Goal: Task Accomplishment & Management: Manage account settings

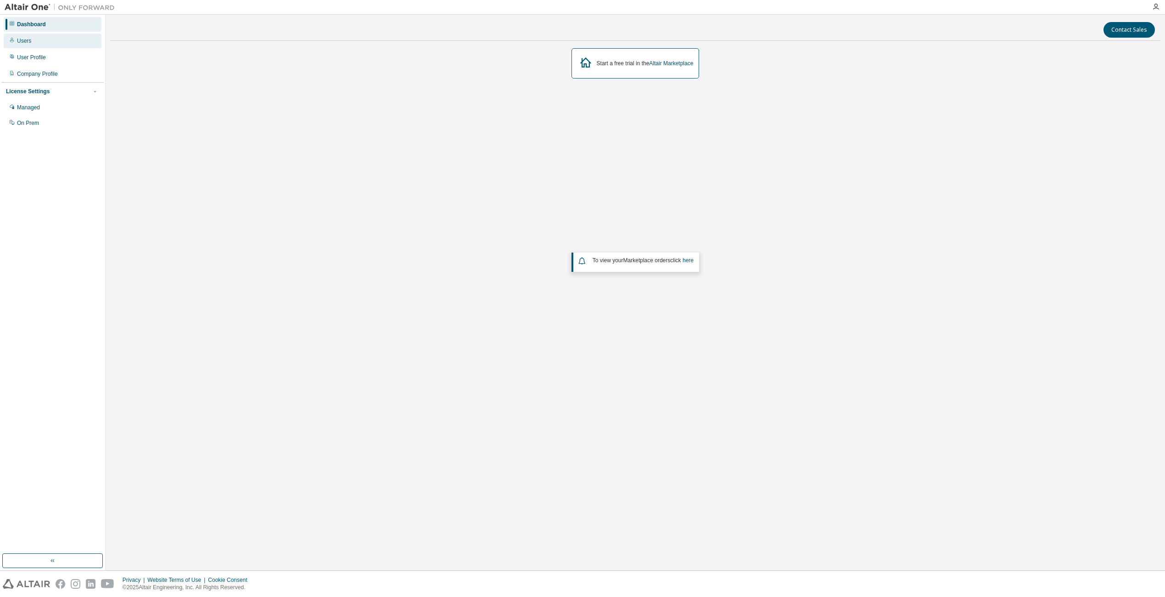
click at [39, 40] on div "Users" at bounding box center [53, 41] width 98 height 15
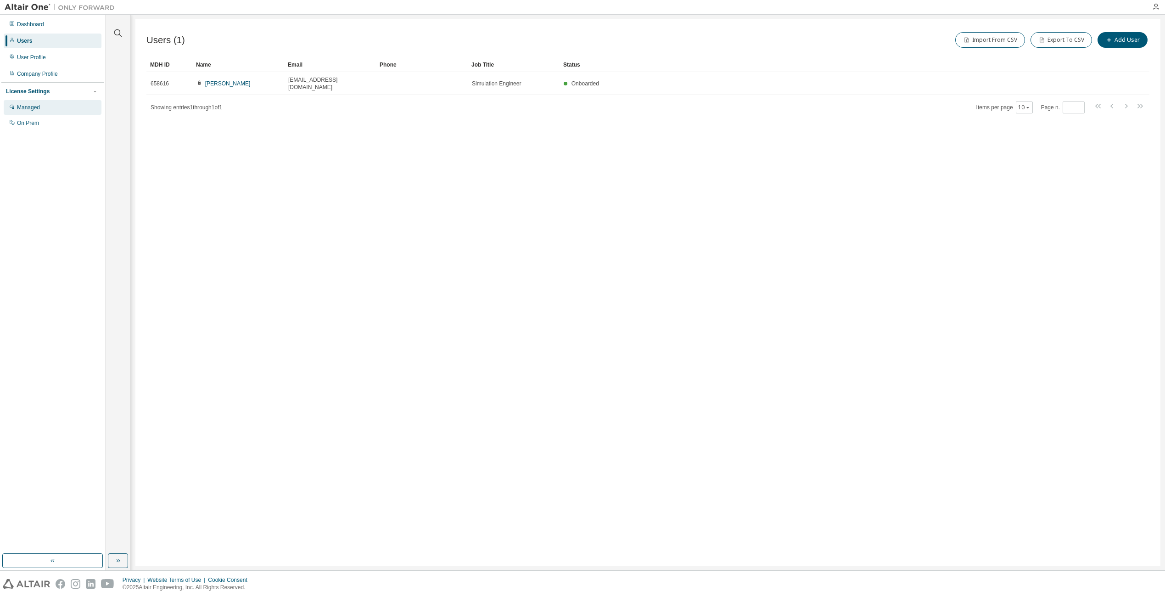
click at [39, 109] on div "Managed" at bounding box center [28, 107] width 23 height 7
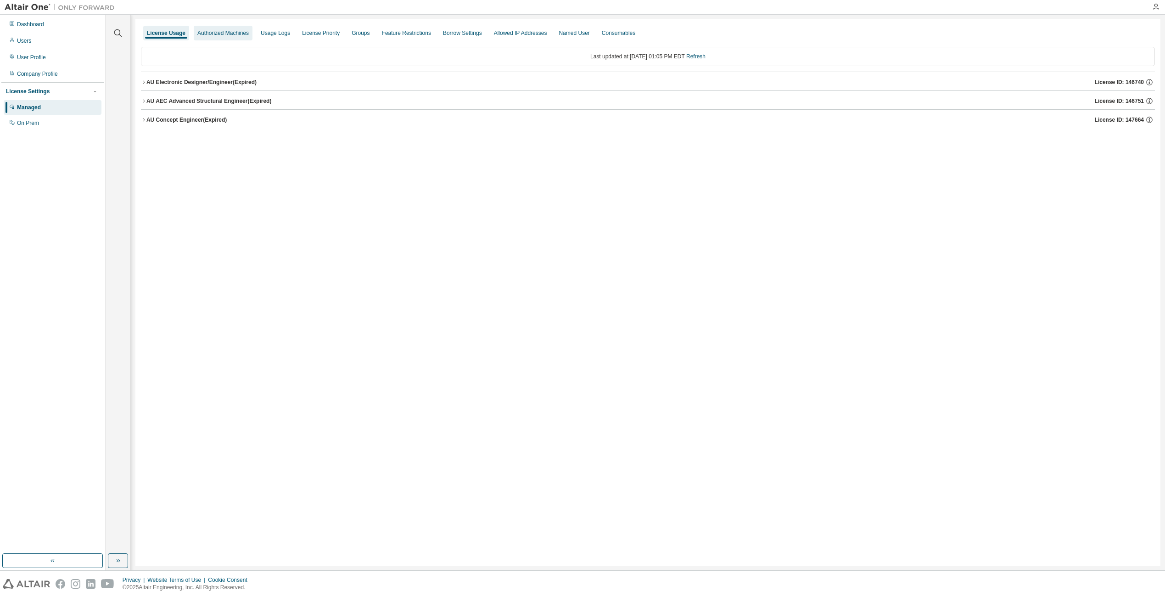
click at [235, 32] on div "Authorized Machines" at bounding box center [222, 32] width 51 height 7
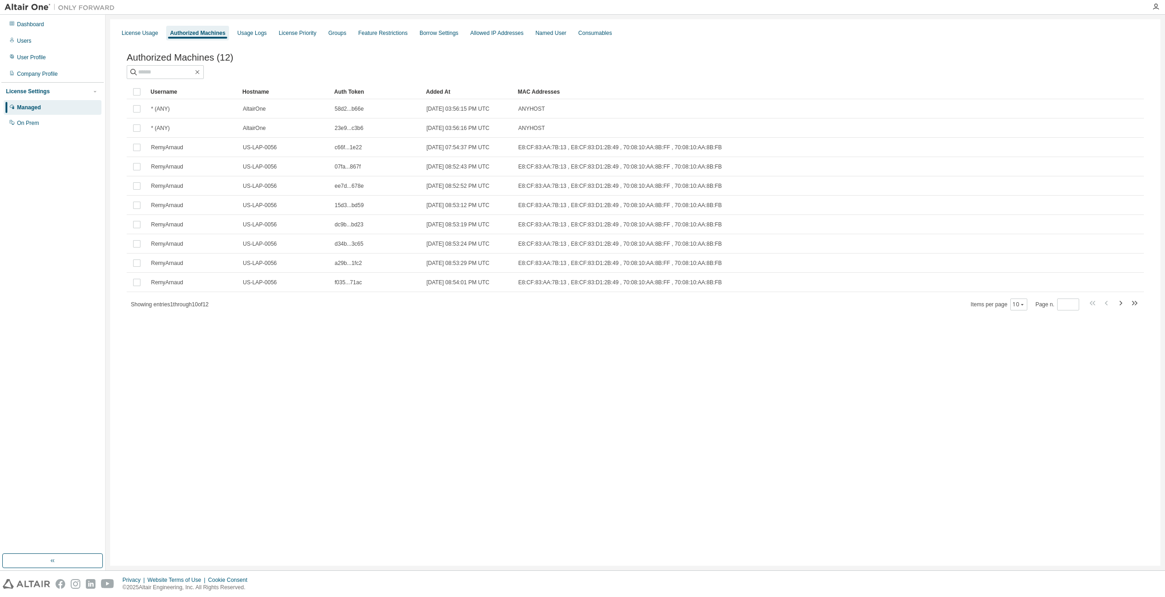
click at [1137, 308] on icon "button" at bounding box center [1133, 302] width 11 height 11
type input "*"
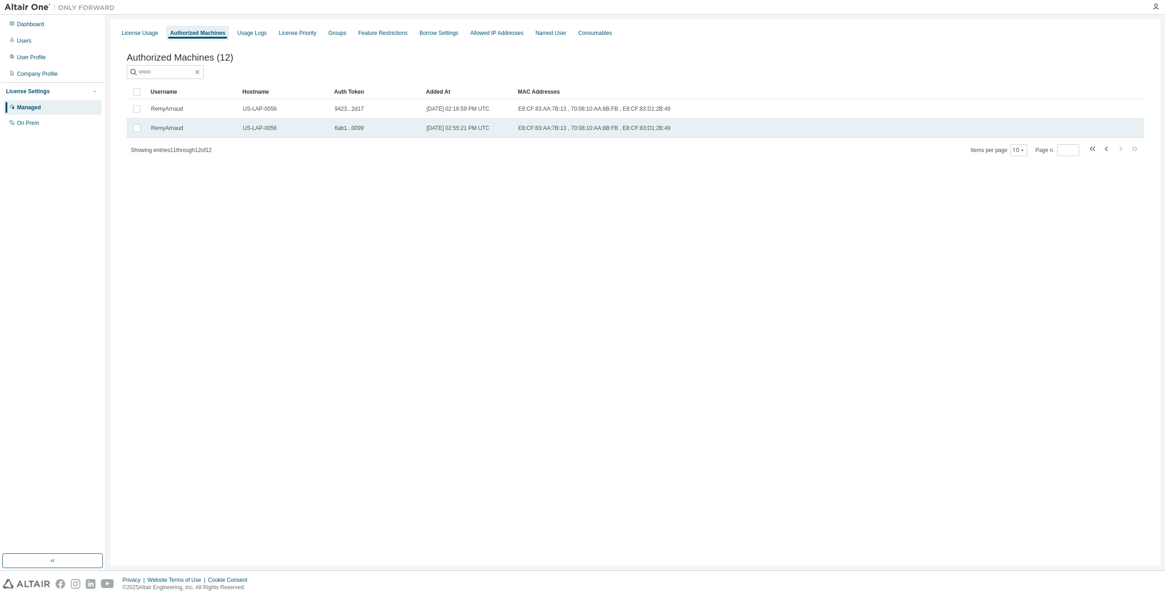
click at [478, 132] on span "2025-08-19 02:55:21 PM UTC" at bounding box center [457, 127] width 63 height 7
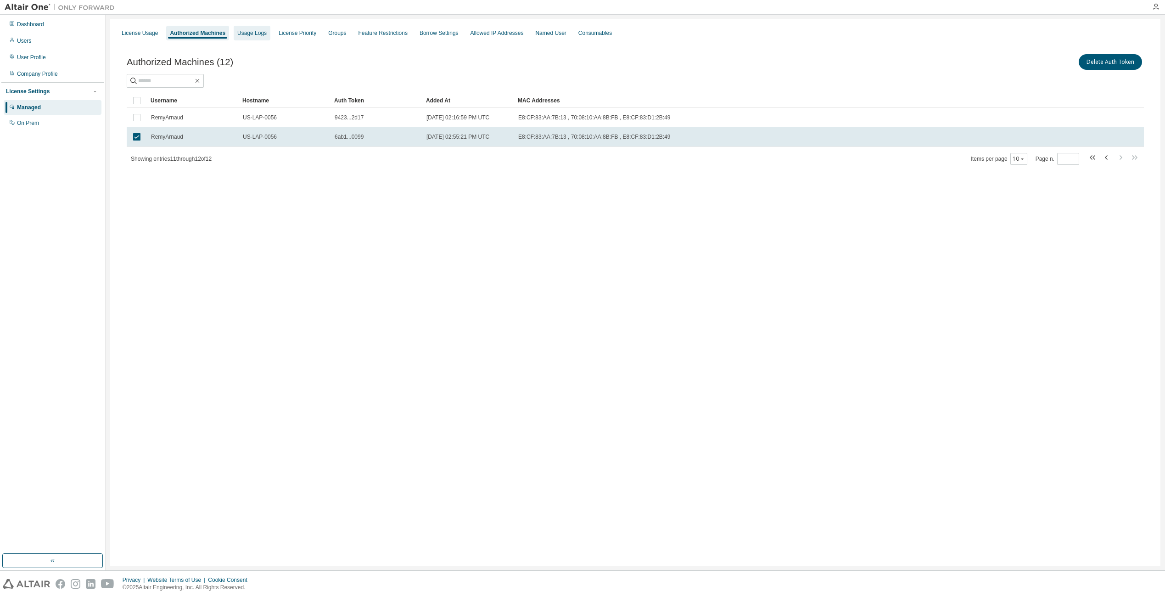
click at [258, 37] on div "Usage Logs" at bounding box center [252, 33] width 37 height 15
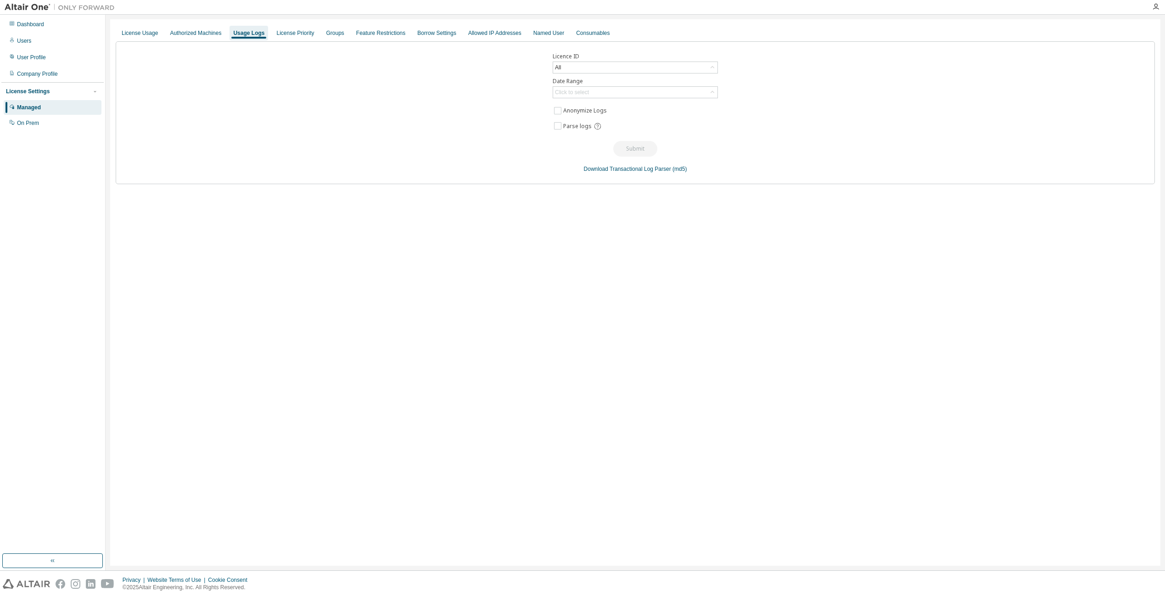
click at [564, 74] on div "Licence ID All Date Range Click to select Anonymize Logs Parse logs Submit Down…" at bounding box center [635, 112] width 1039 height 143
click at [568, 69] on div "All" at bounding box center [635, 67] width 164 height 11
click at [609, 89] on li "All" at bounding box center [634, 93] width 163 height 12
click at [290, 33] on div "License Priority" at bounding box center [295, 32] width 38 height 7
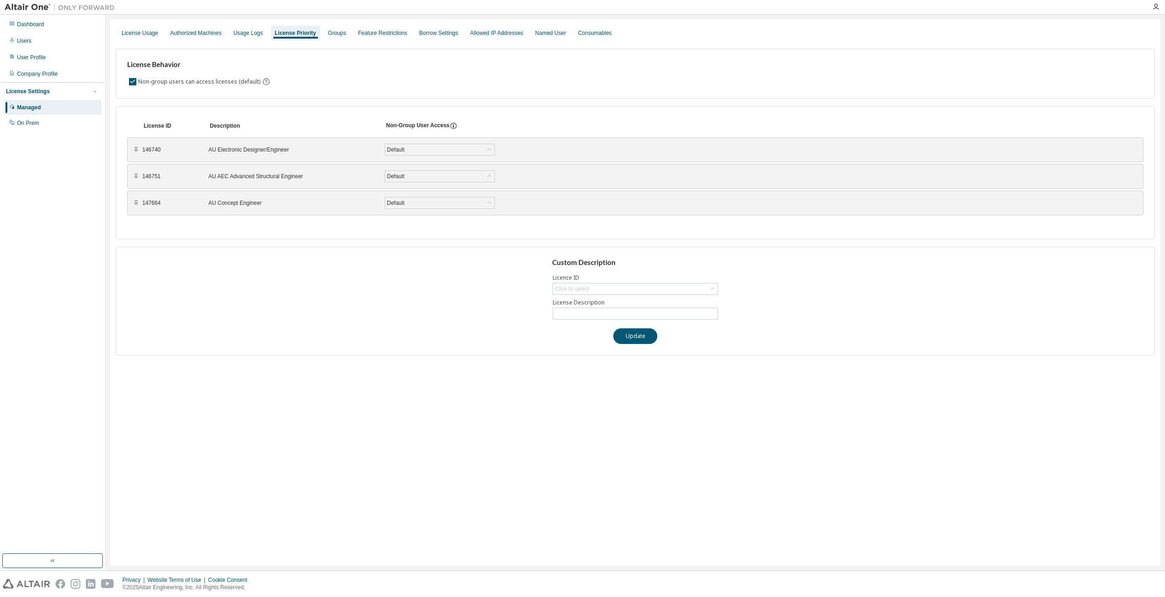
click at [593, 279] on div "Custom Description Licence ID Click to select License Description Update" at bounding box center [635, 300] width 1039 height 109
click at [595, 285] on div "Click to select" at bounding box center [635, 288] width 164 height 11
click at [685, 259] on h3 "Custom Description" at bounding box center [635, 262] width 167 height 9
click at [324, 37] on div "Groups" at bounding box center [336, 33] width 25 height 15
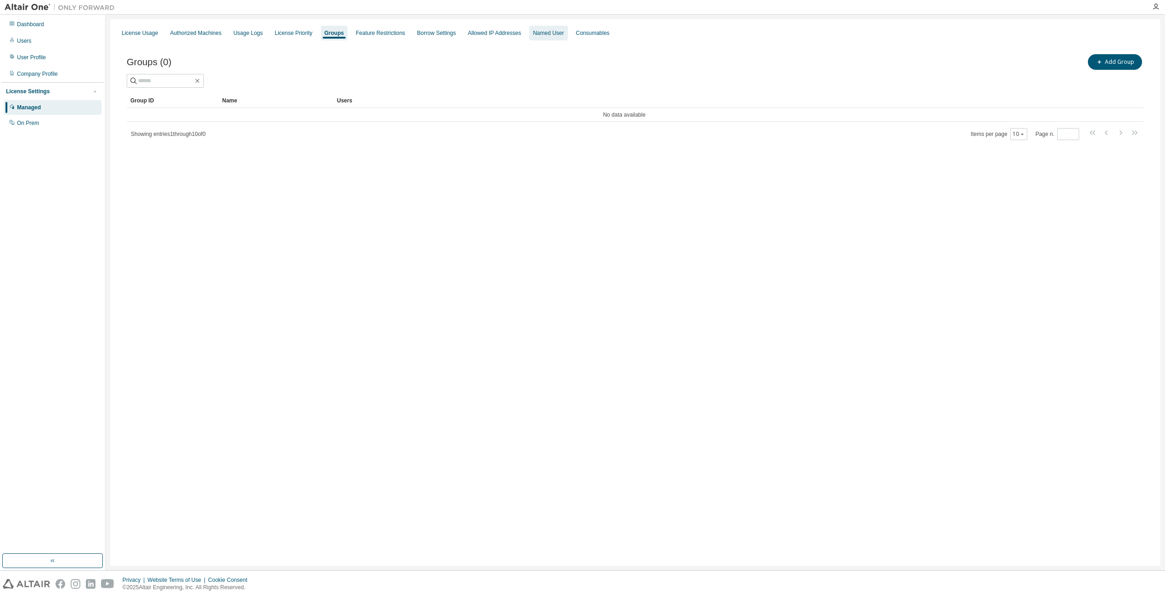
click at [541, 36] on div "Named User" at bounding box center [548, 32] width 31 height 7
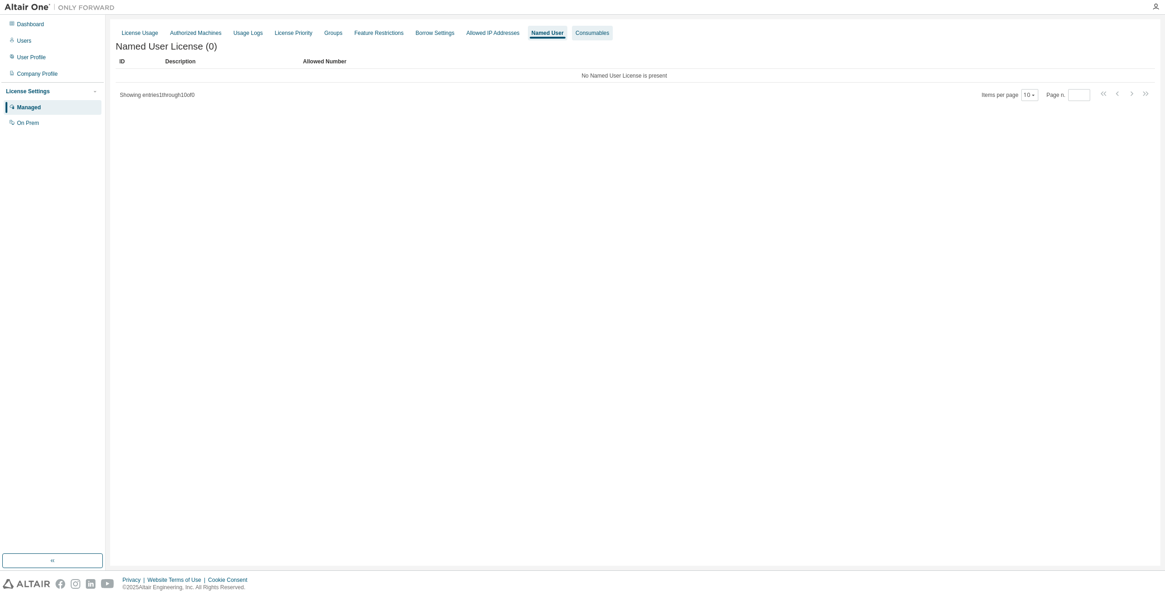
click at [595, 34] on div "Consumables" at bounding box center [592, 32] width 34 height 7
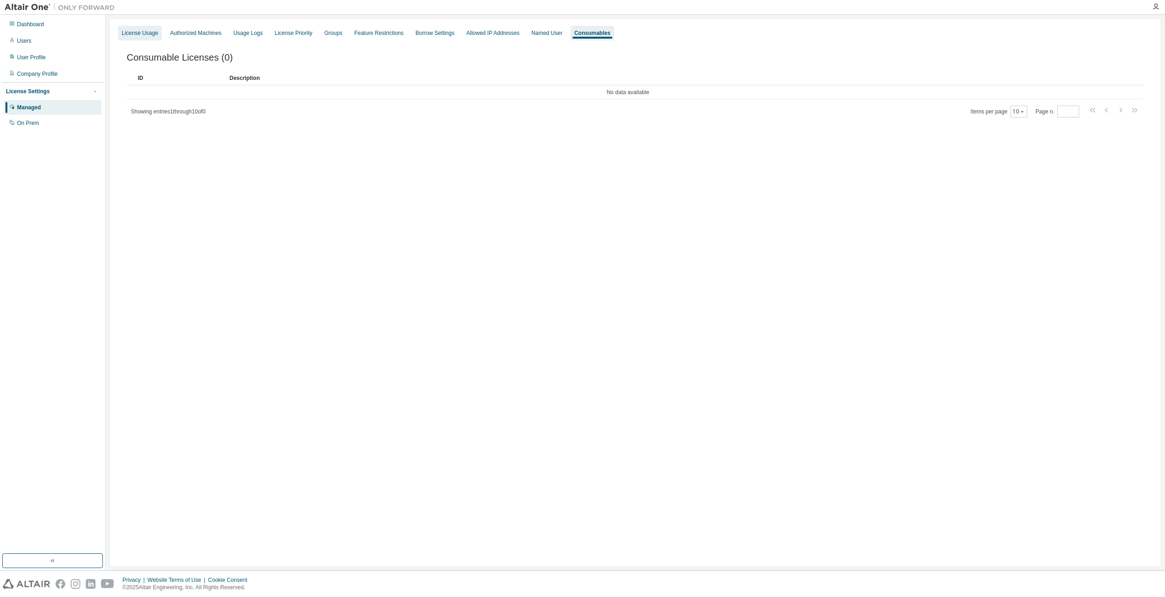
click at [136, 34] on div "License Usage" at bounding box center [140, 32] width 36 height 7
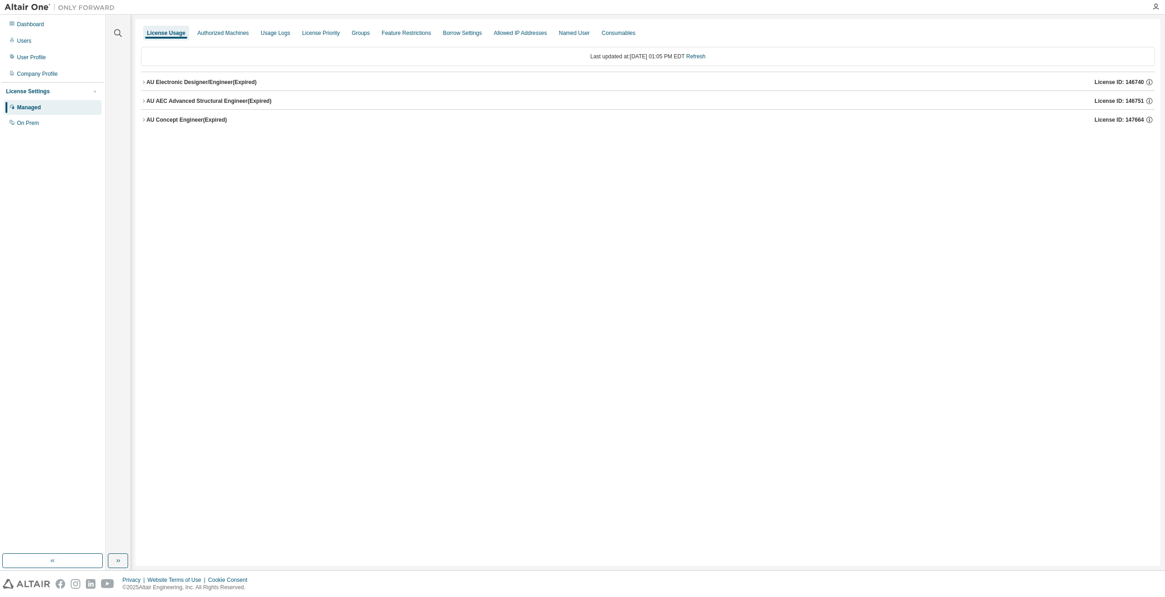
click at [169, 119] on div "AU Concept Engineer (Expired)" at bounding box center [186, 119] width 80 height 7
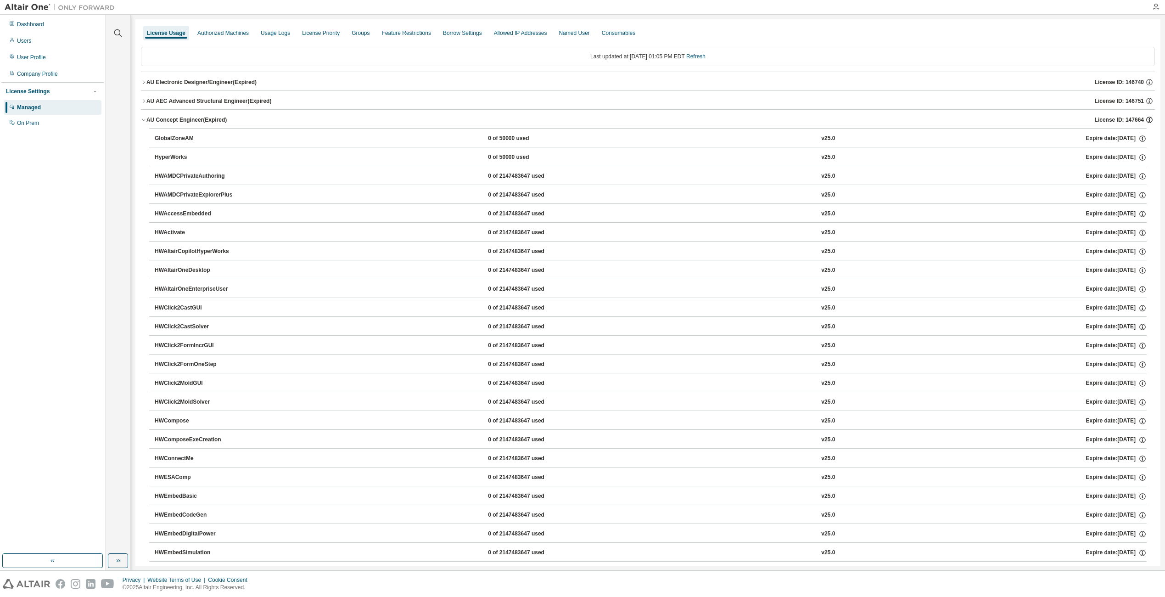
click at [1145, 120] on icon "button" at bounding box center [1149, 120] width 8 height 8
click at [1146, 117] on icon "button" at bounding box center [1149, 120] width 8 height 8
click at [141, 120] on icon "button" at bounding box center [144, 120] width 6 height 6
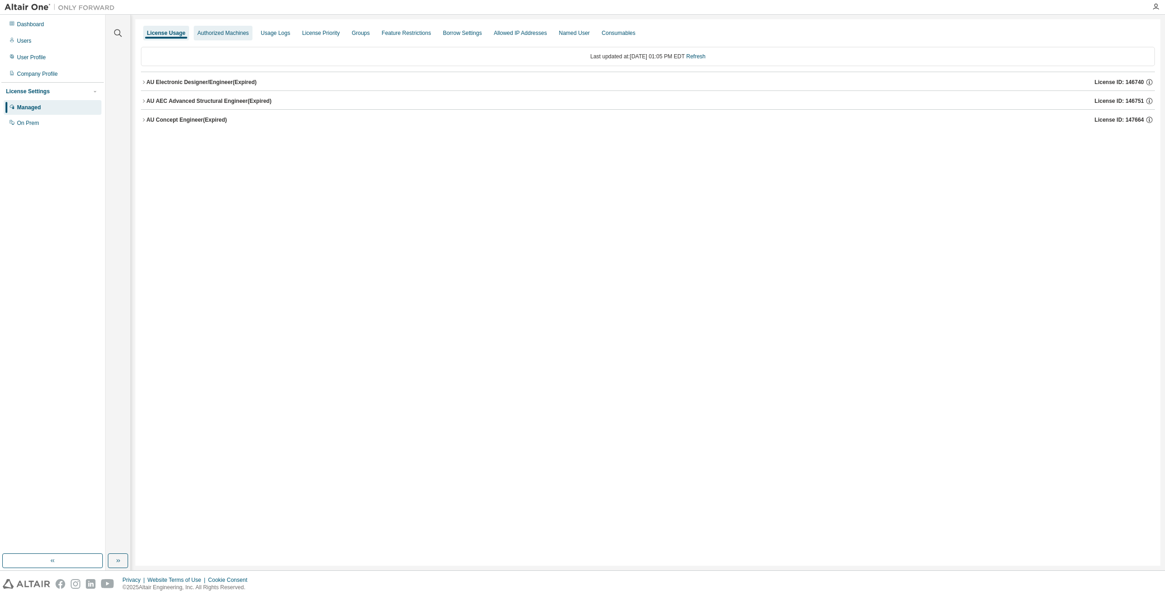
click at [220, 32] on div "Authorized Machines" at bounding box center [222, 32] width 51 height 7
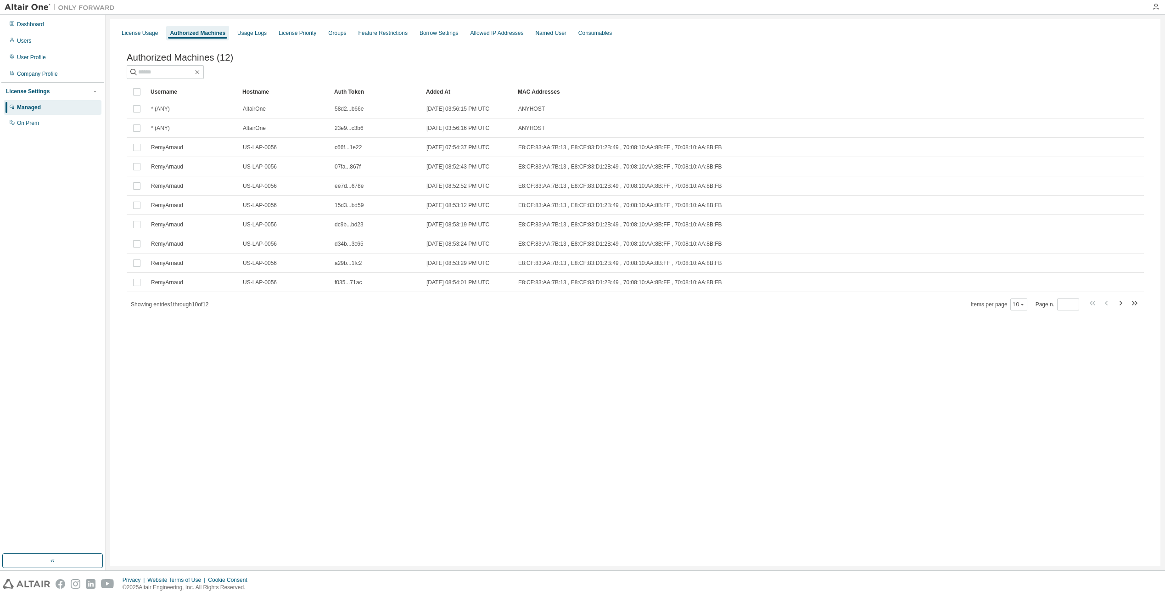
click at [535, 372] on div "License Usage Authorized Machines Usage Logs License Priority Groups Feature Re…" at bounding box center [635, 292] width 1050 height 546
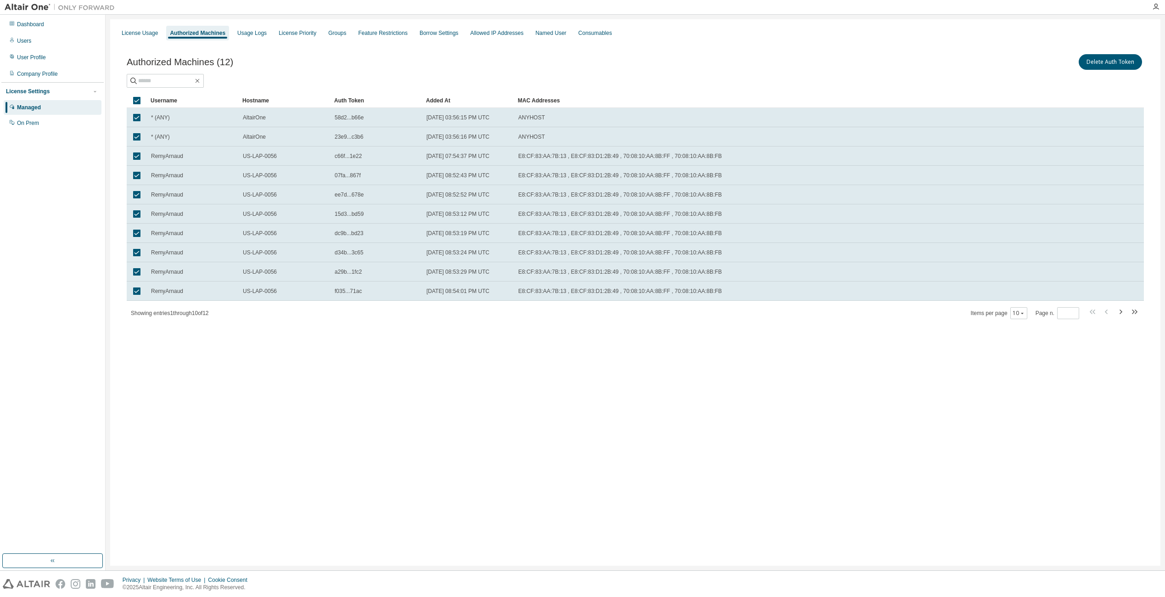
click at [138, 93] on td at bounding box center [137, 100] width 20 height 15
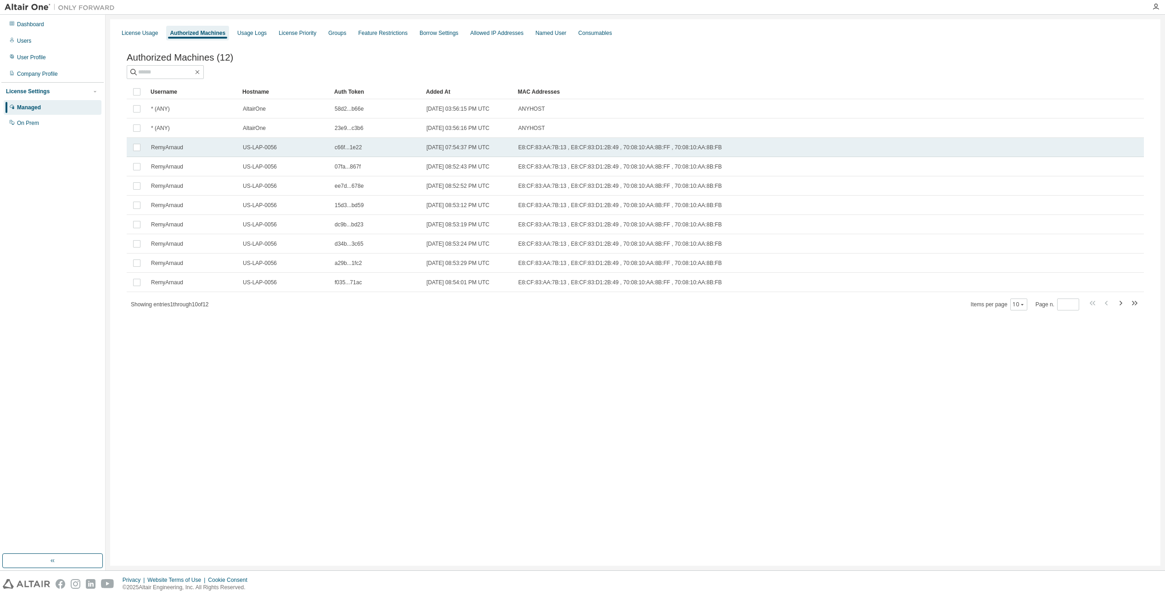
click at [272, 151] on span "US-LAP-0056" at bounding box center [260, 147] width 34 height 7
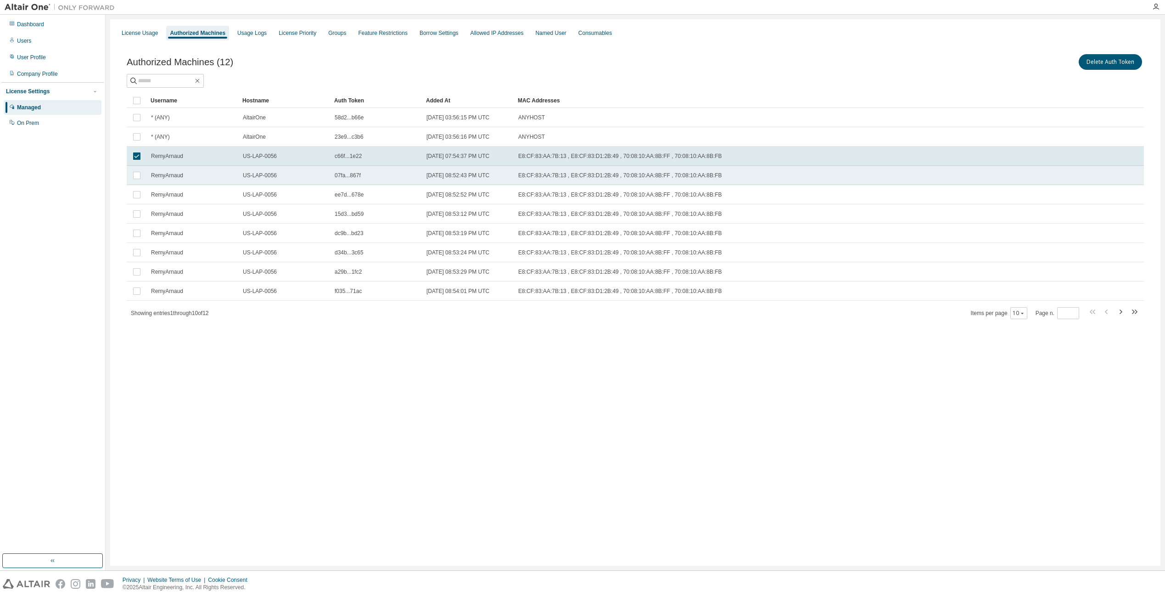
click at [185, 179] on td "RemyArnaud" at bounding box center [193, 175] width 92 height 19
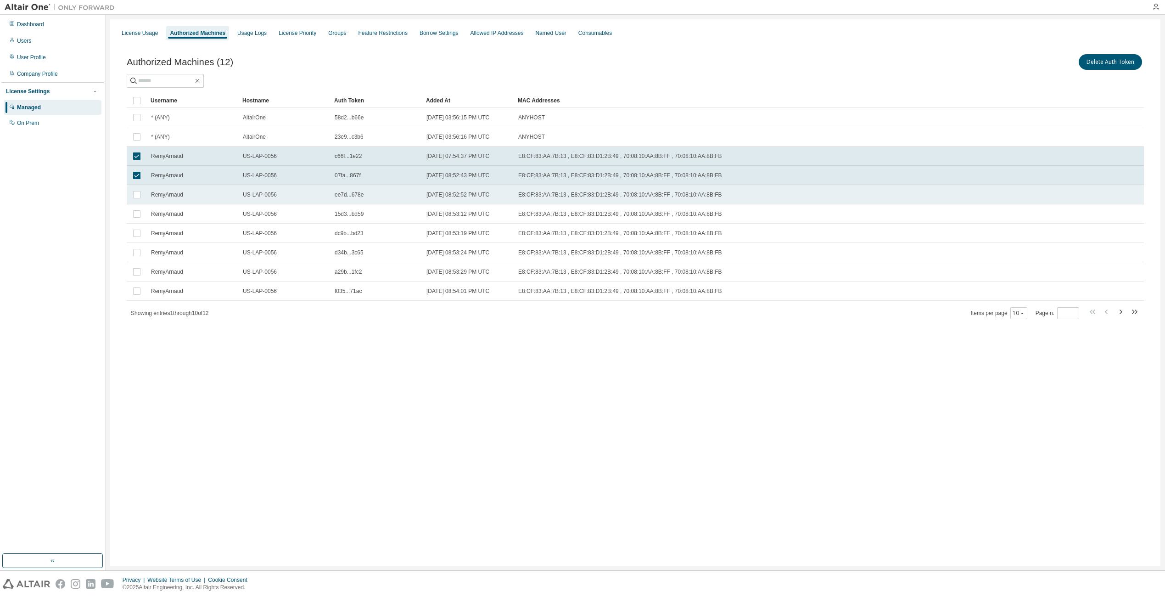
click at [184, 192] on div "RemyArnaud" at bounding box center [193, 194] width 84 height 7
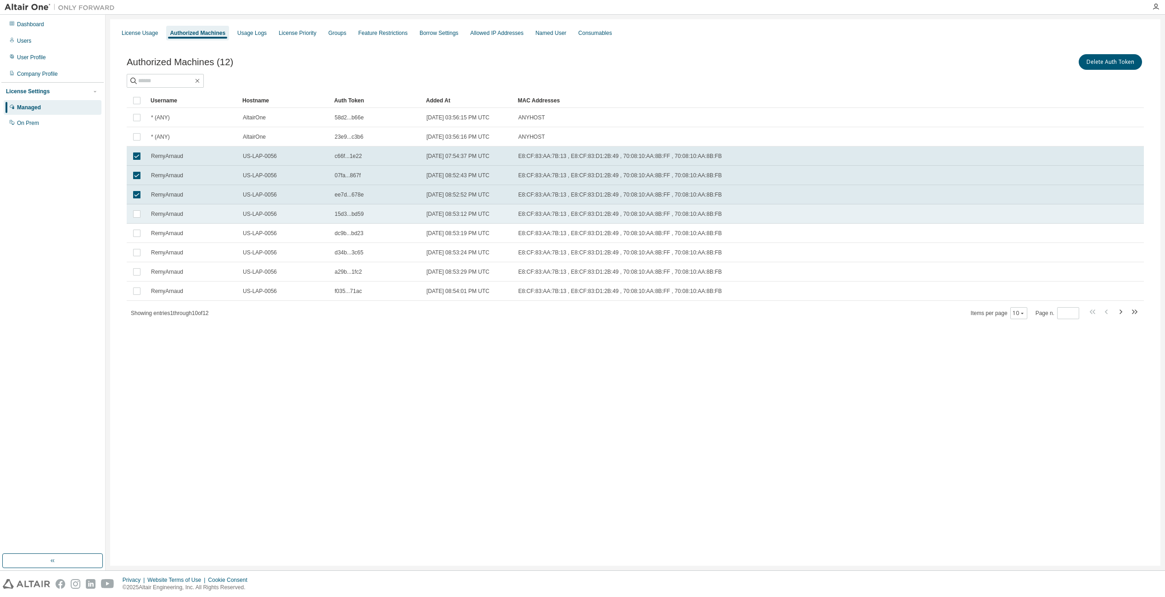
click at [187, 212] on div "RemyArnaud" at bounding box center [193, 213] width 84 height 7
click at [243, 33] on div "Usage Logs" at bounding box center [251, 32] width 29 height 7
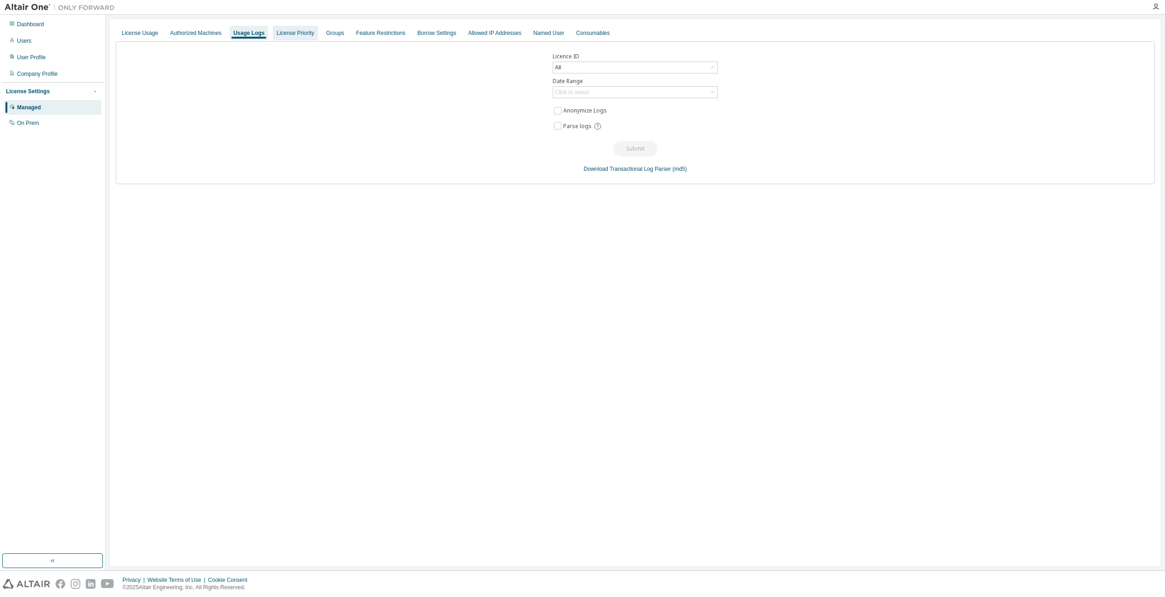
click at [309, 31] on div "License Priority" at bounding box center [295, 33] width 45 height 15
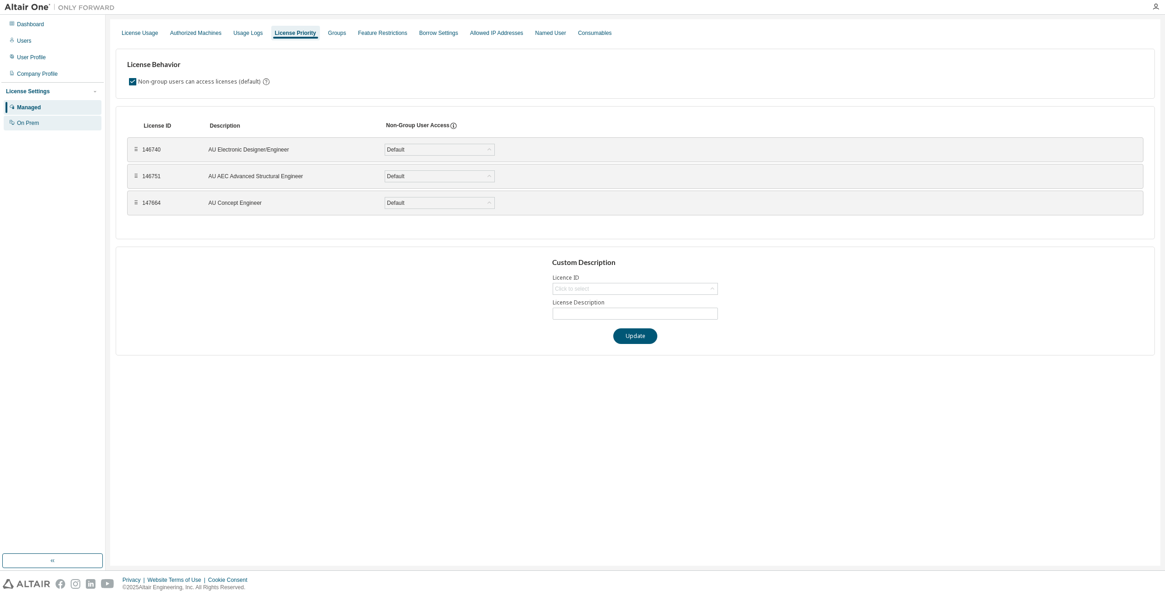
click at [45, 126] on div "On Prem" at bounding box center [53, 123] width 98 height 15
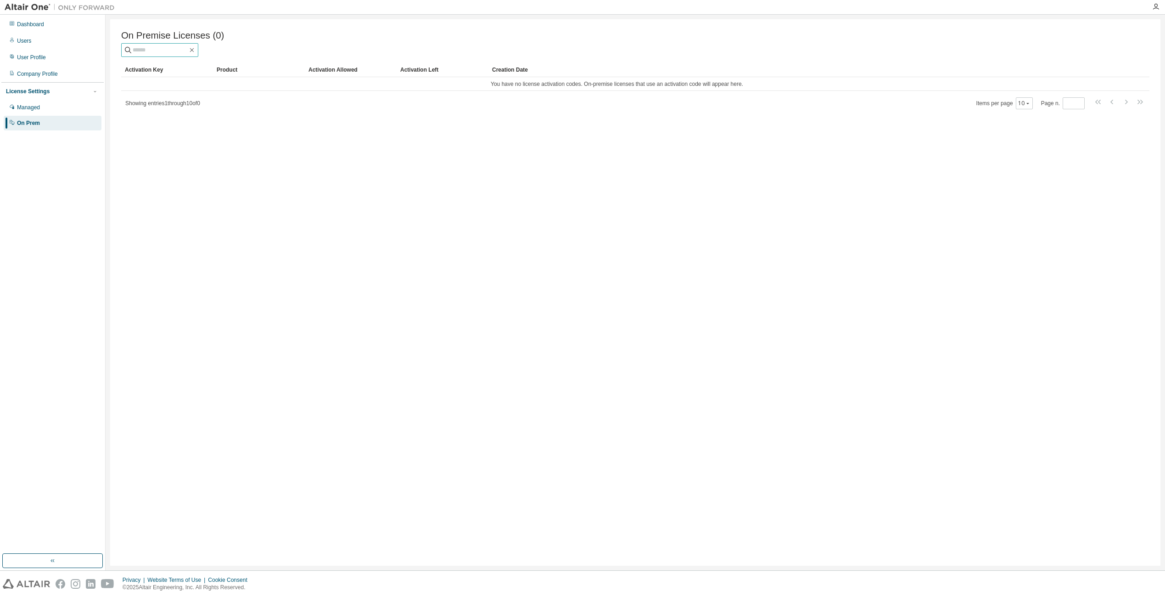
click at [188, 54] on input "text" at bounding box center [160, 49] width 55 height 9
click at [55, 70] on div "Company Profile" at bounding box center [53, 74] width 98 height 15
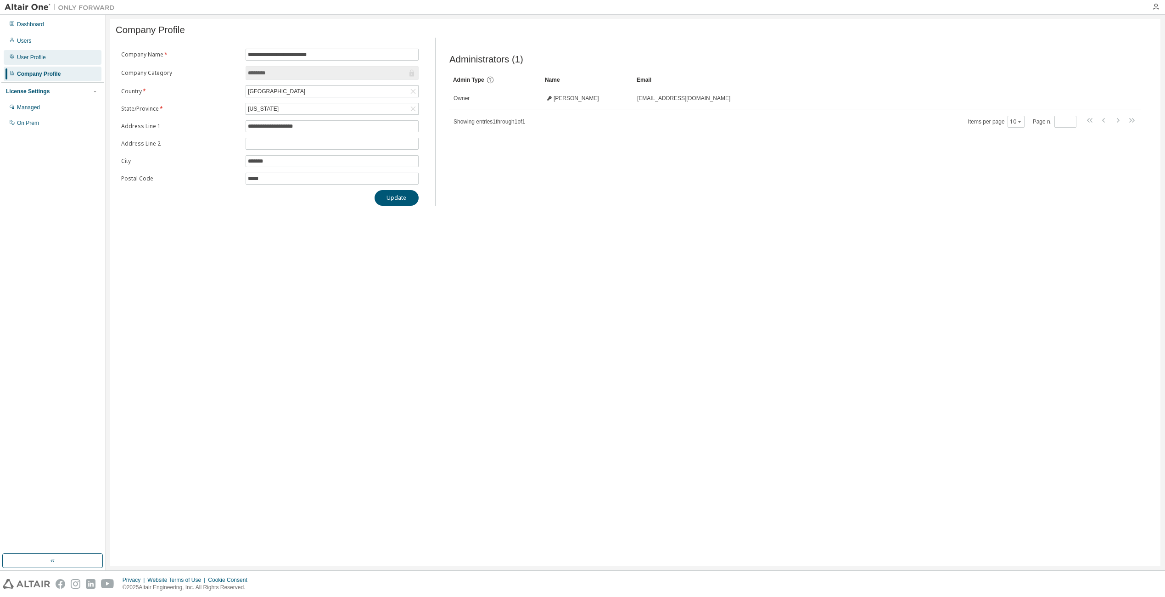
click at [53, 62] on div "User Profile" at bounding box center [53, 57] width 98 height 15
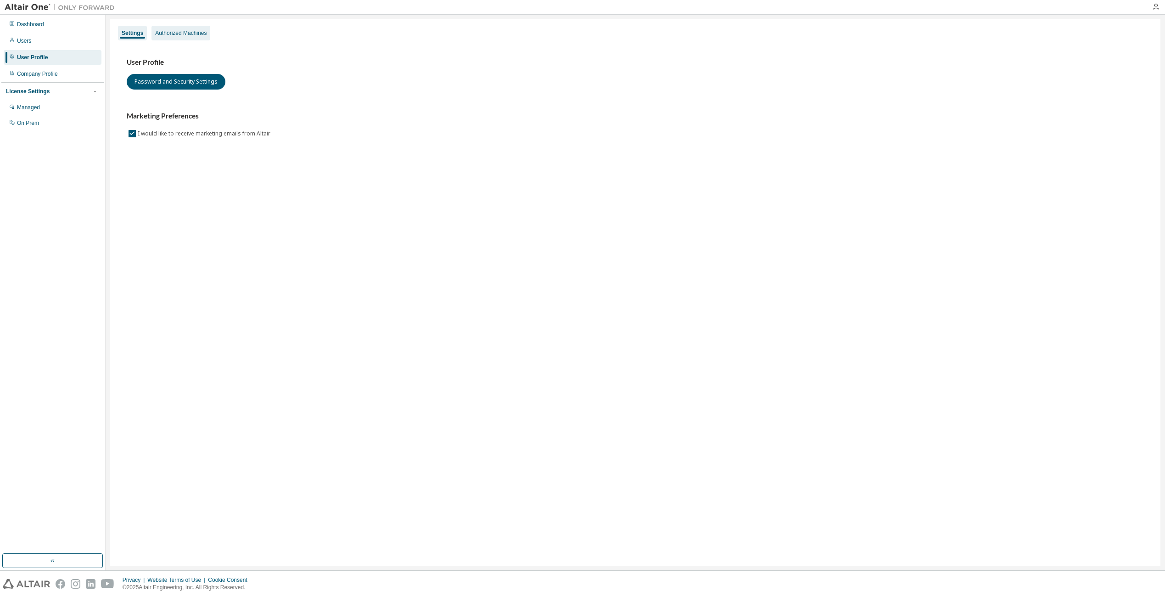
click at [182, 33] on div "Authorized Machines" at bounding box center [180, 32] width 51 height 7
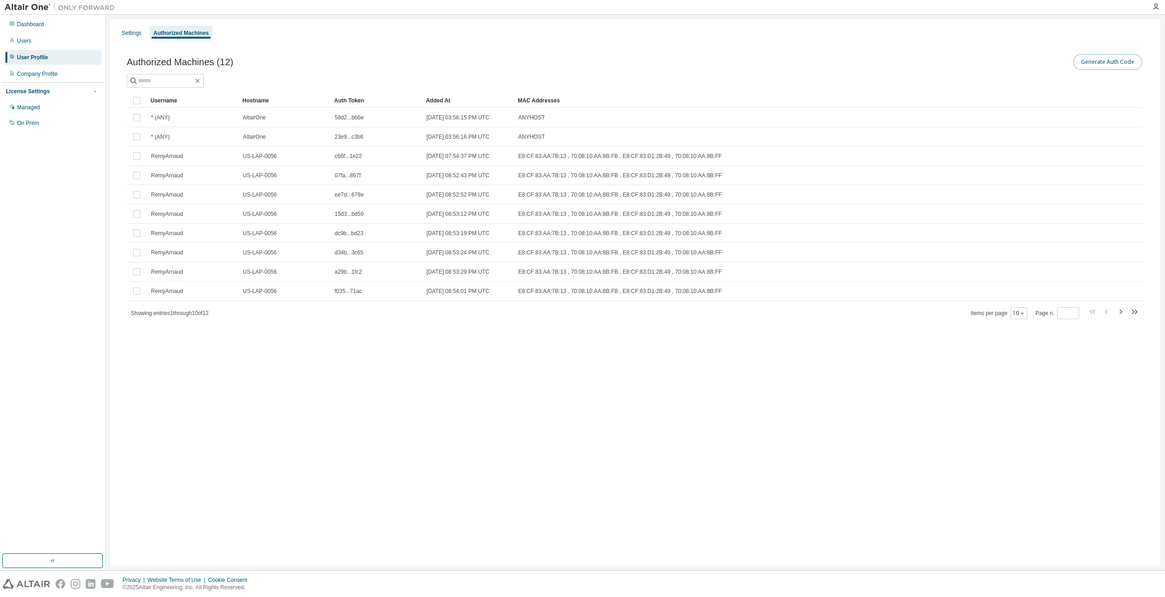
click at [1112, 68] on button "Generate Auth Code" at bounding box center [1107, 62] width 69 height 16
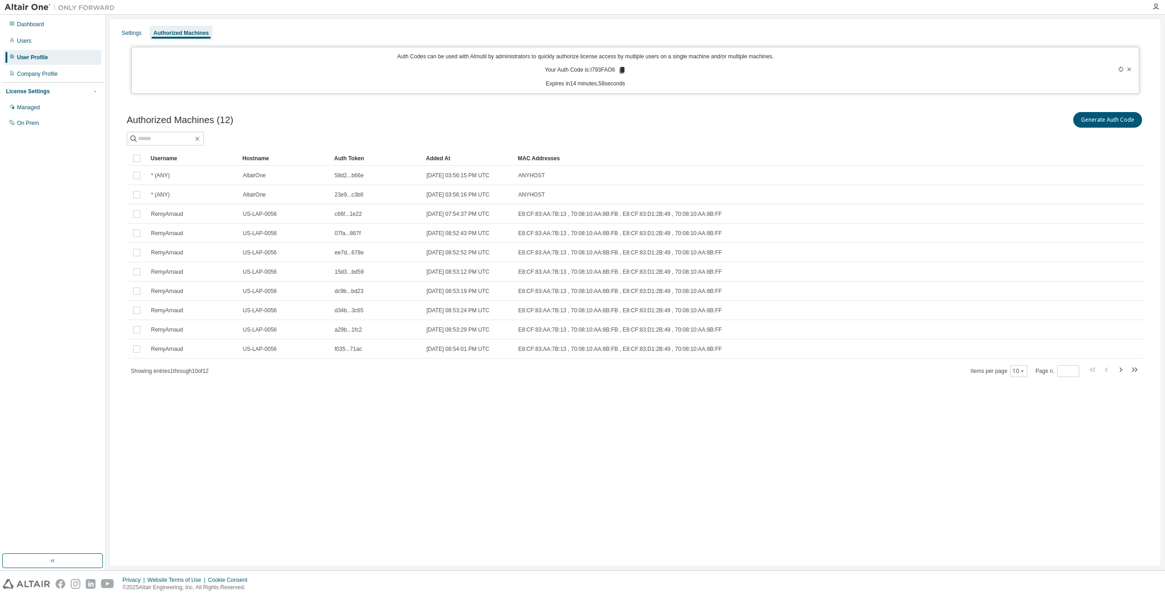
click at [623, 71] on icon at bounding box center [622, 70] width 5 height 6
